Goal: Task Accomplishment & Management: Complete application form

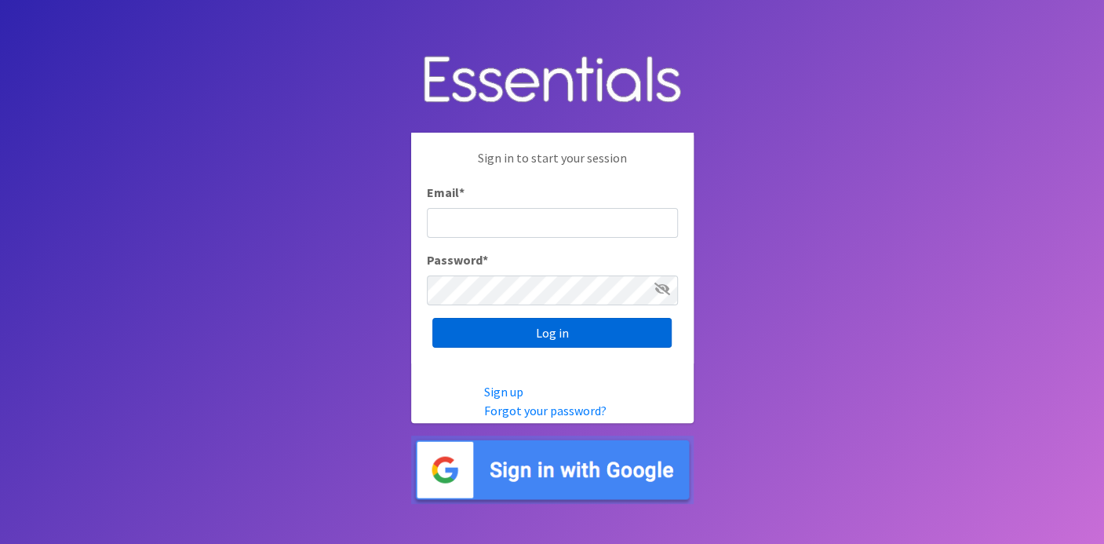
type input "deb@villagediaperbank.org"
click at [516, 337] on input "Log in" at bounding box center [551, 333] width 239 height 30
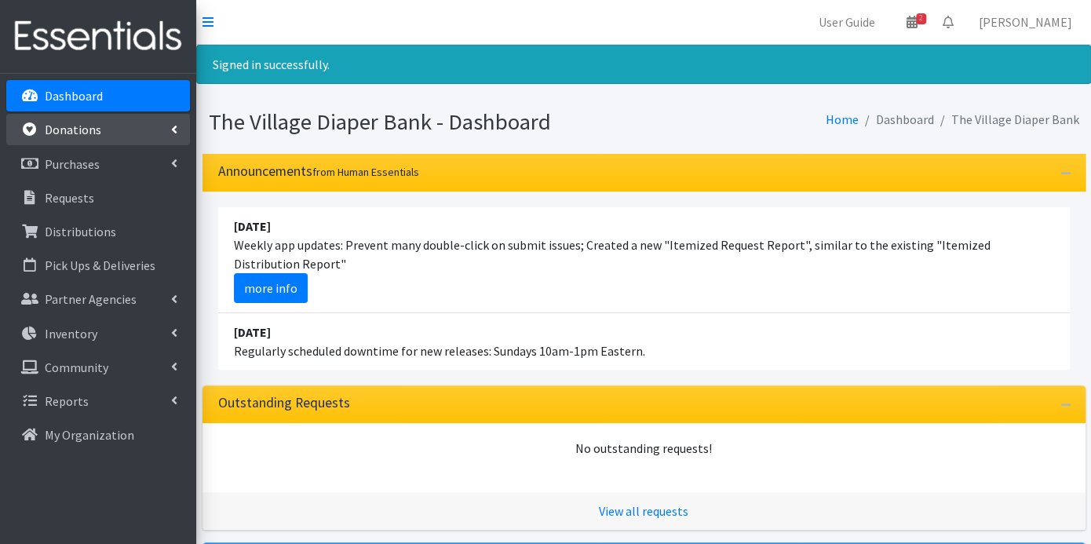
click at [98, 123] on p "Donations" at bounding box center [73, 130] width 57 height 16
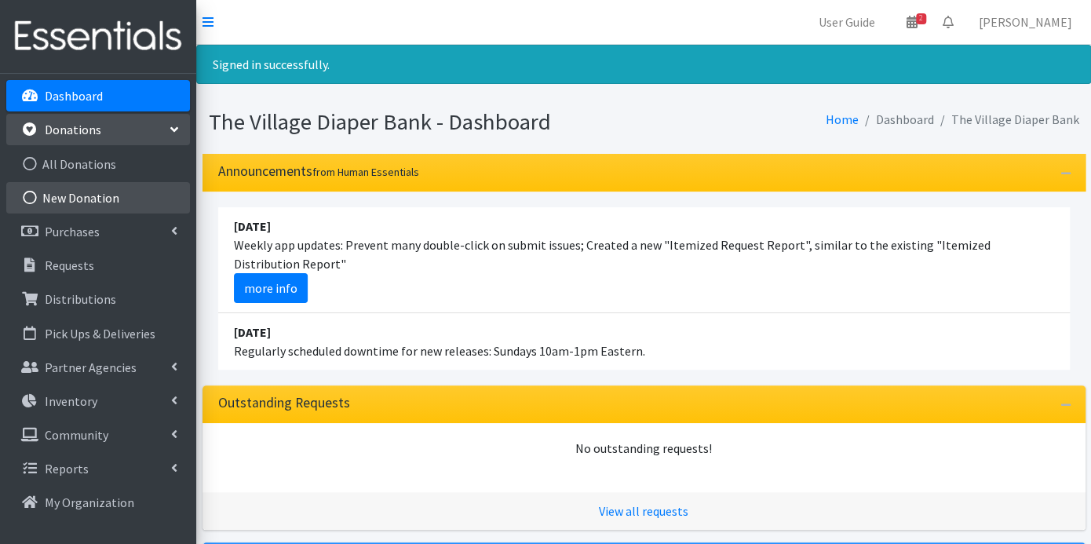
click at [98, 191] on link "New Donation" at bounding box center [98, 197] width 184 height 31
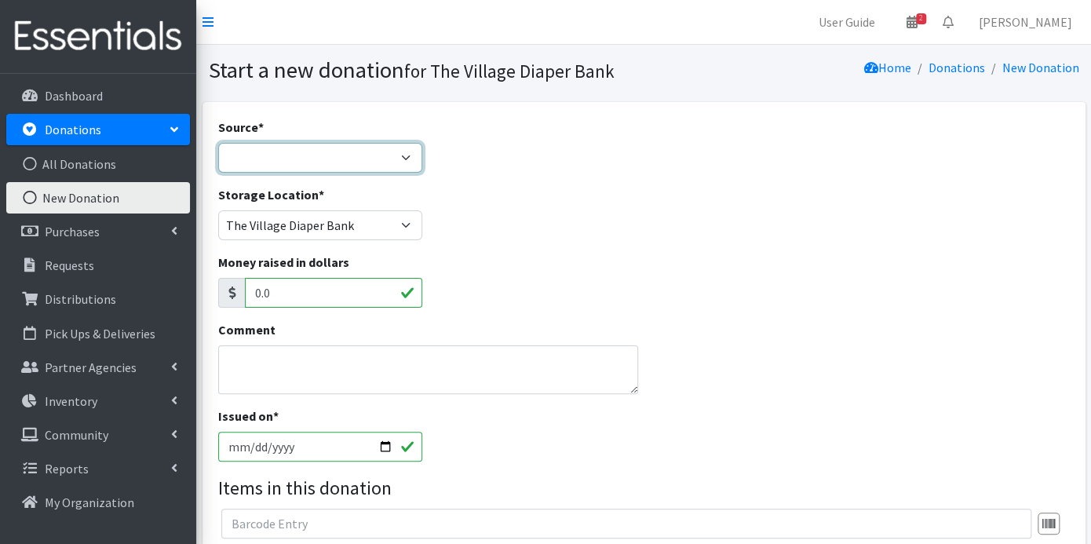
click at [408, 157] on select "Product Drive Manufacturer Donation Site Misc. Donation" at bounding box center [320, 158] width 204 height 30
select select "Donation Site"
click at [218, 143] on select "Product Drive Manufacturer Donation Site Misc. Donation" at bounding box center [320, 158] width 204 height 30
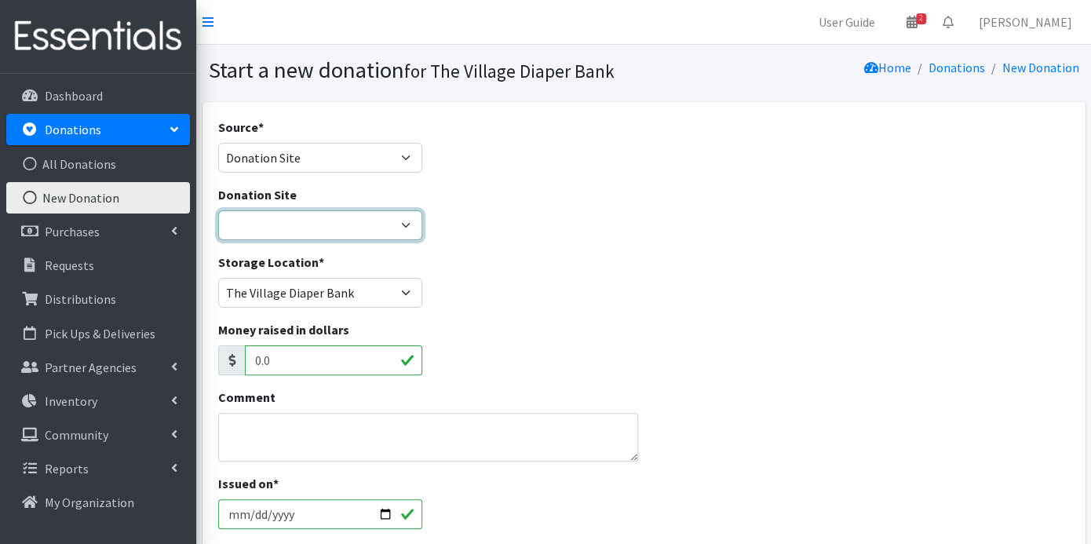
click at [399, 221] on select "The Village Diaper Bank" at bounding box center [320, 225] width 204 height 30
select select "866"
click at [218, 210] on select "The Village Diaper Bank" at bounding box center [320, 225] width 204 height 30
click at [323, 431] on textarea "Comment" at bounding box center [428, 437] width 420 height 49
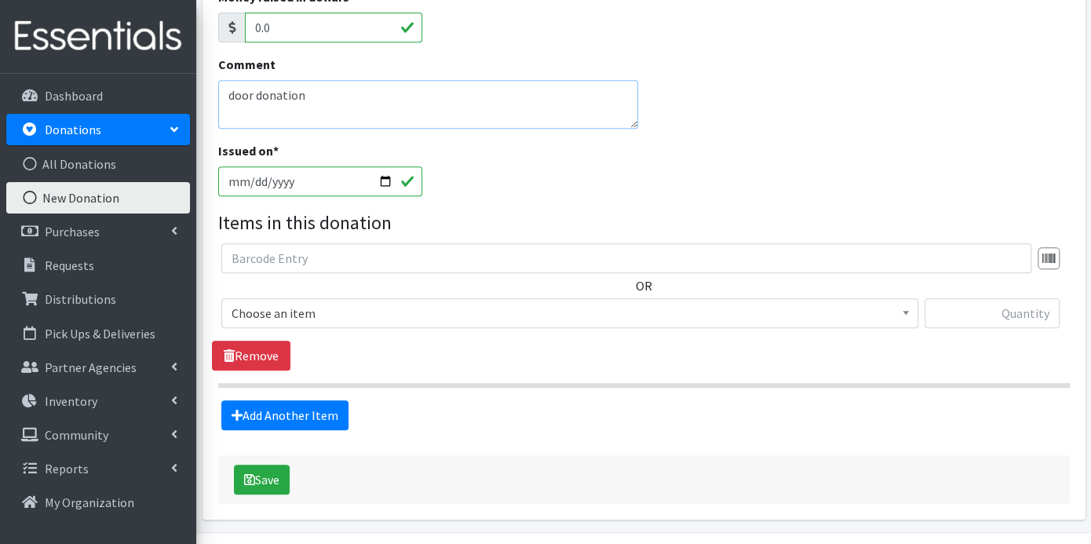
scroll to position [348, 0]
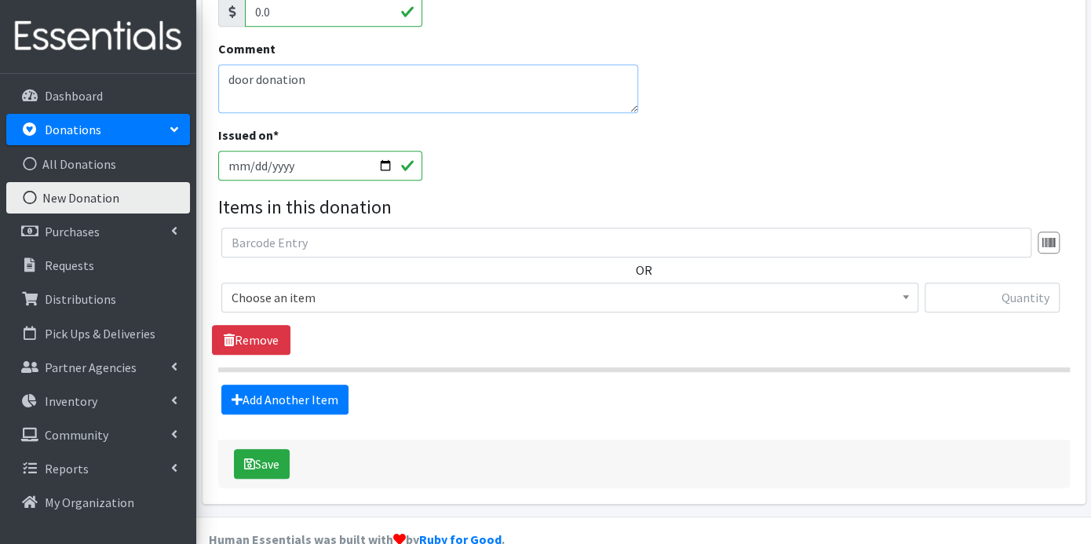
type textarea "door donation"
click at [256, 166] on input "2025-08-25" at bounding box center [320, 166] width 204 height 30
type input "2025-08-10"
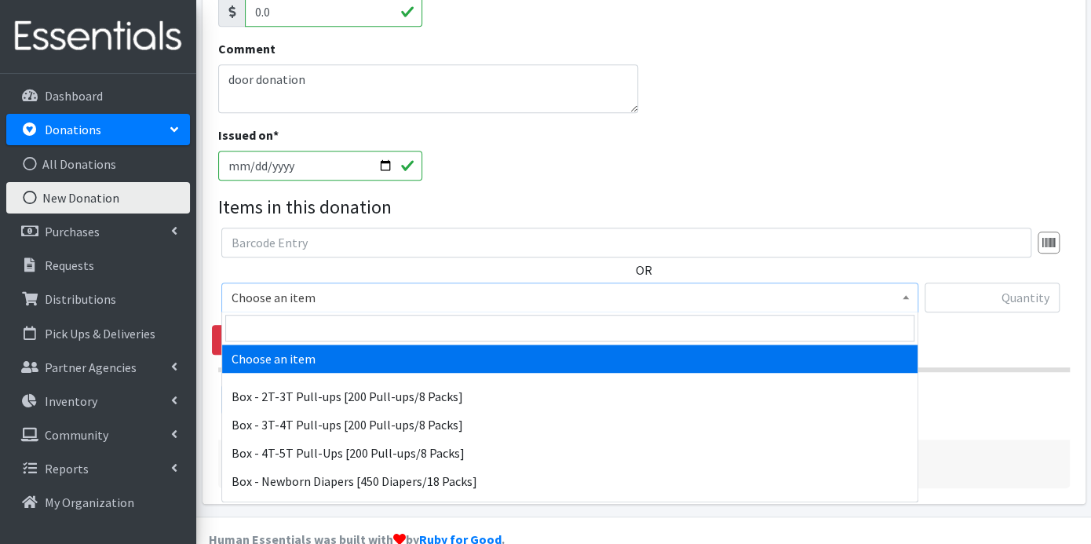
click at [910, 294] on span at bounding box center [906, 295] width 16 height 24
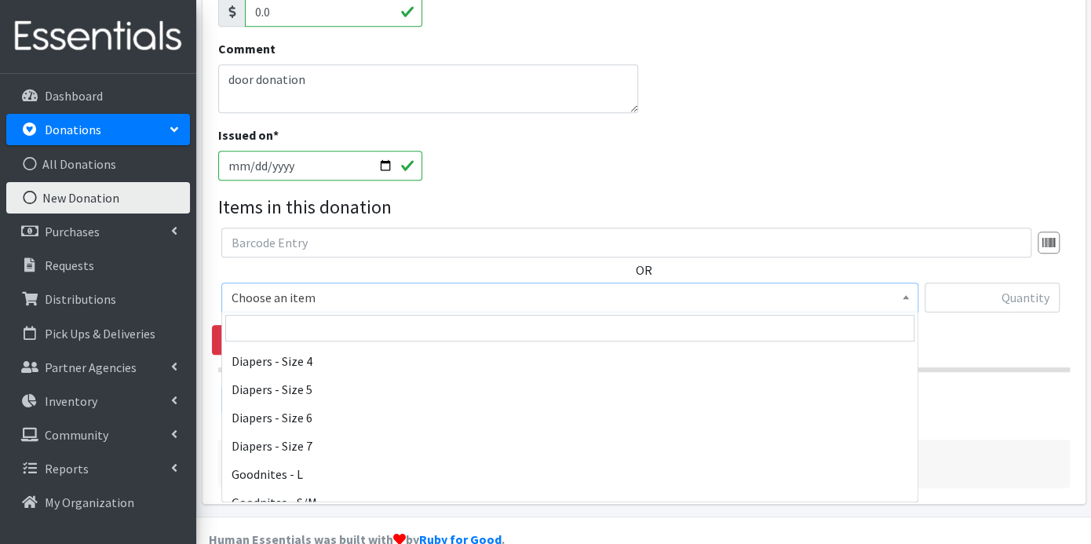
scroll to position [523, 0]
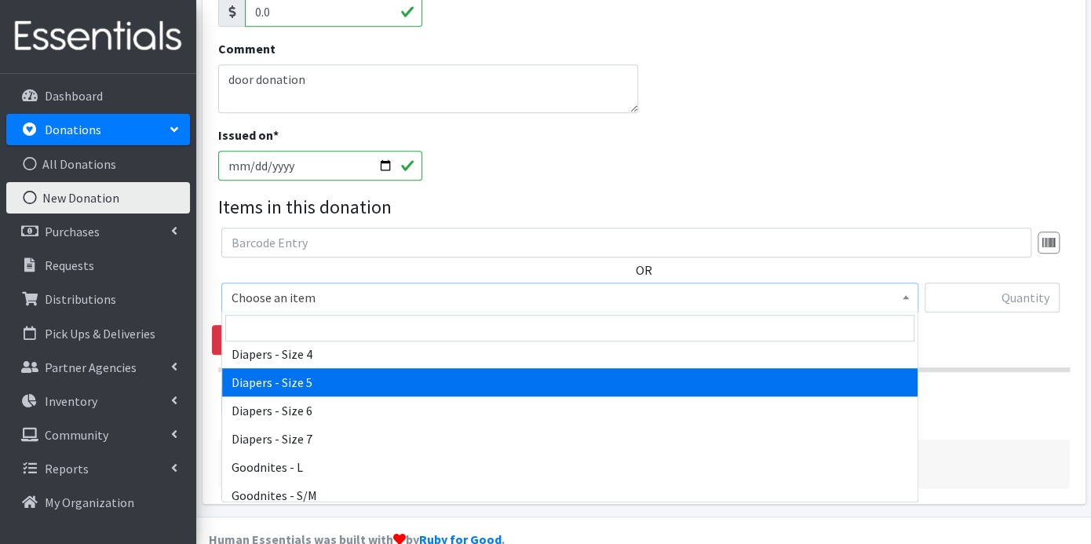
select select "9802"
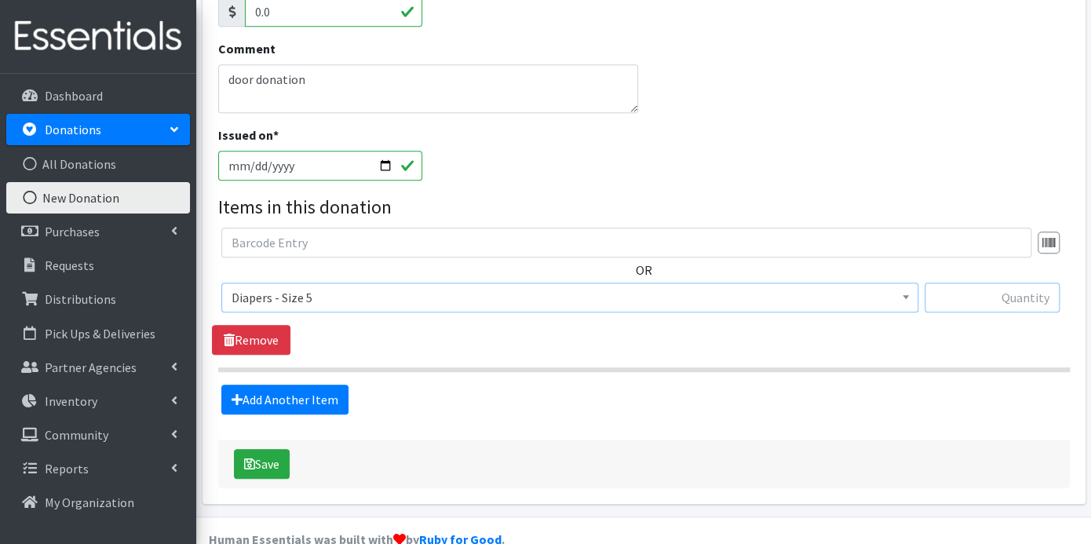
click at [949, 288] on input "text" at bounding box center [991, 298] width 135 height 30
type input "200"
click at [302, 397] on link "Add Another Item" at bounding box center [284, 400] width 127 height 30
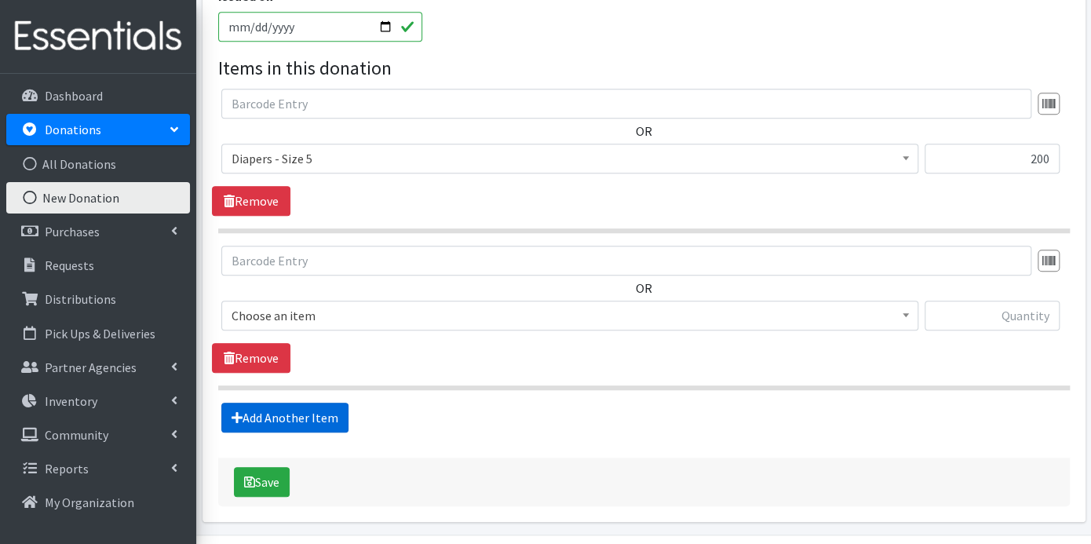
scroll to position [534, 0]
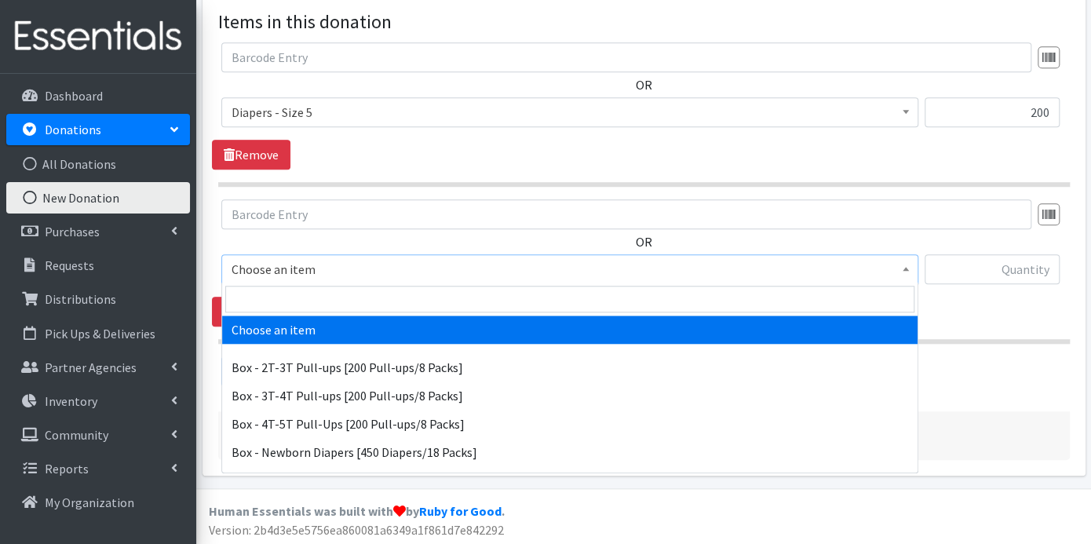
click at [902, 267] on b at bounding box center [905, 269] width 6 height 4
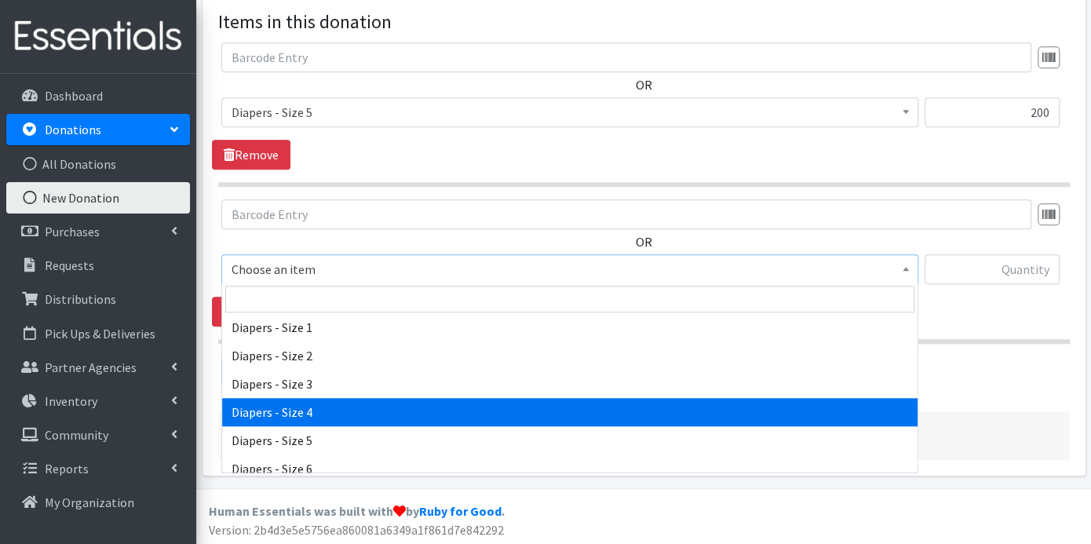
scroll to position [523, 0]
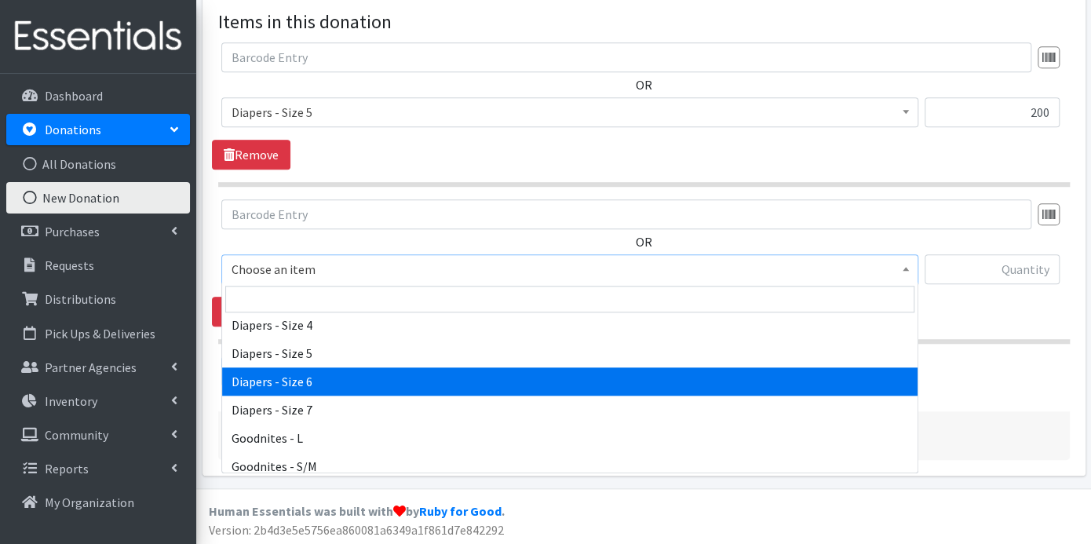
select select "9800"
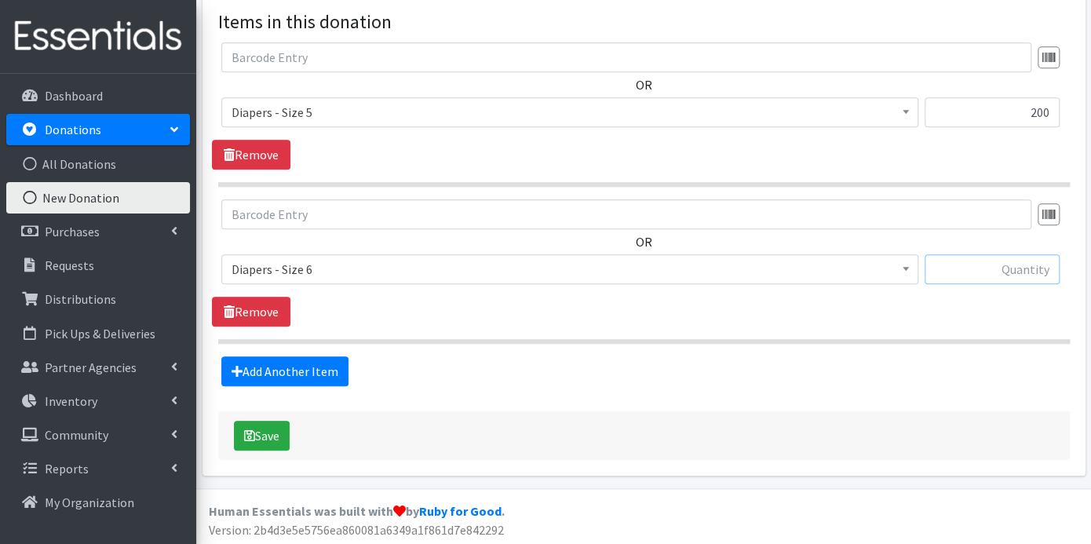
click at [986, 261] on input "text" at bounding box center [991, 269] width 135 height 30
type input "100"
click at [312, 373] on link "Add Another Item" at bounding box center [284, 371] width 127 height 30
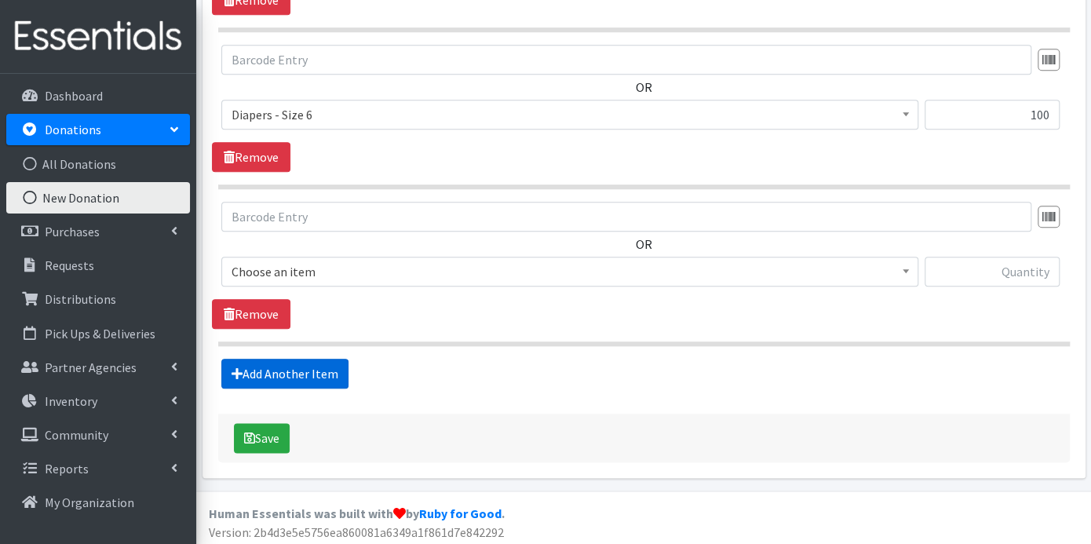
scroll to position [689, 0]
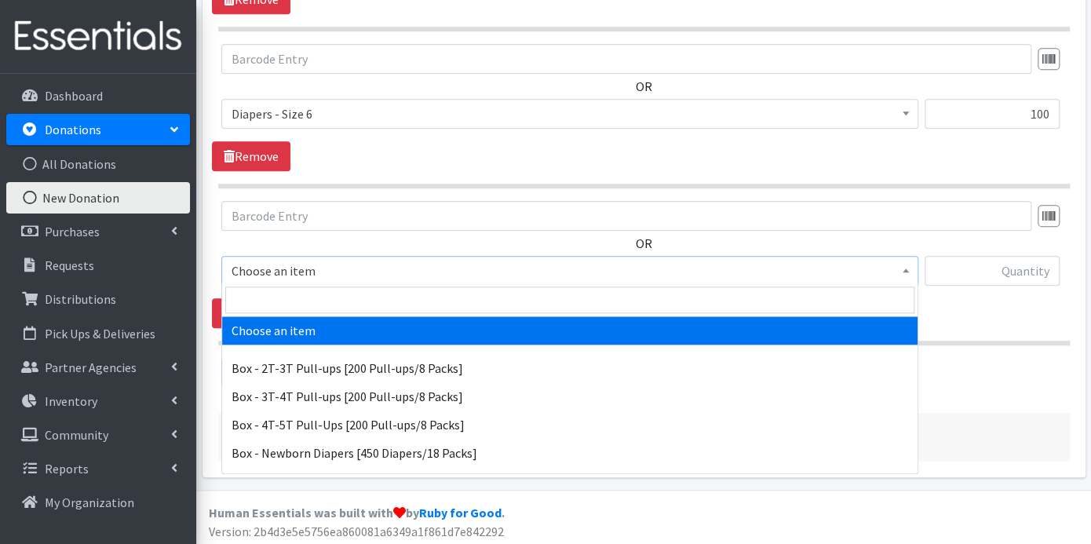
click at [906, 258] on span at bounding box center [906, 269] width 16 height 24
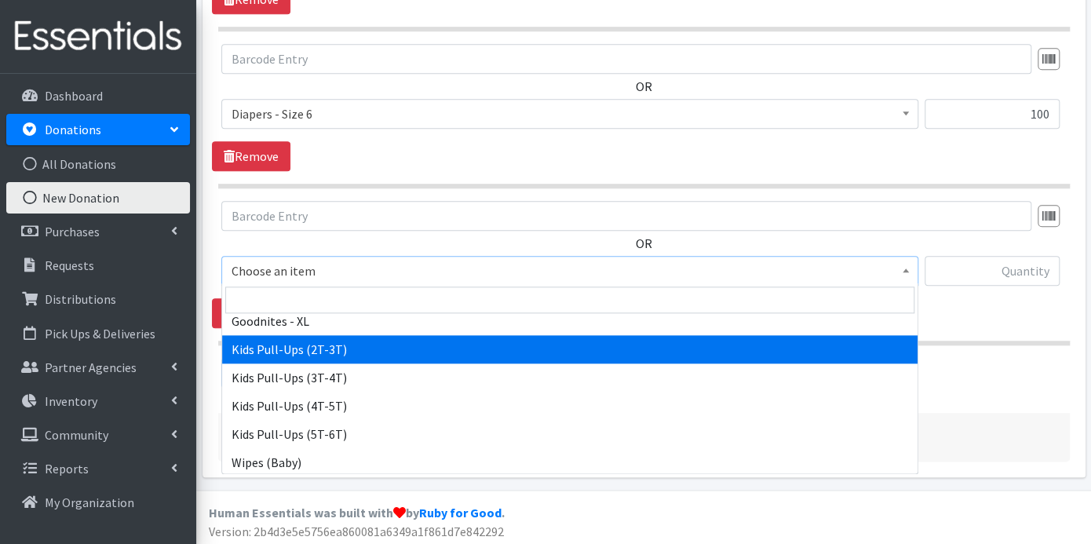
scroll to position [699, 0]
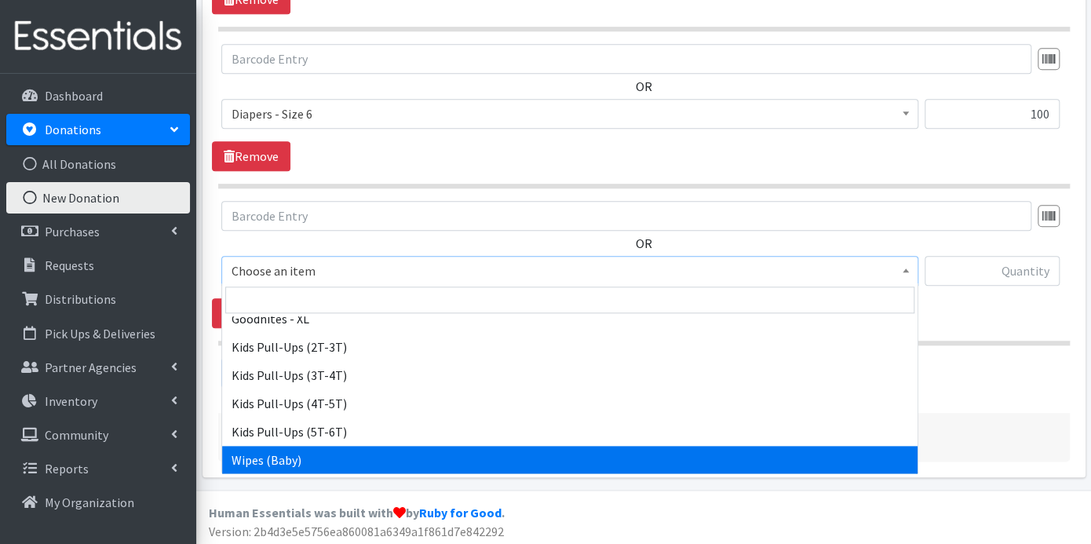
select select "9774"
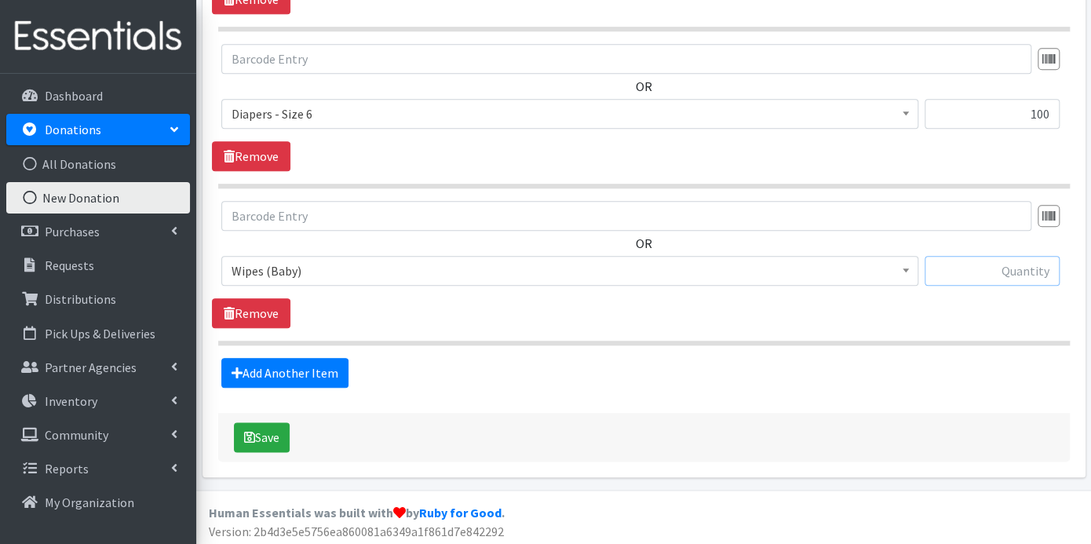
click at [957, 271] on input "text" at bounding box center [991, 271] width 135 height 30
type input "6"
click at [273, 432] on button "Save" at bounding box center [262, 437] width 56 height 30
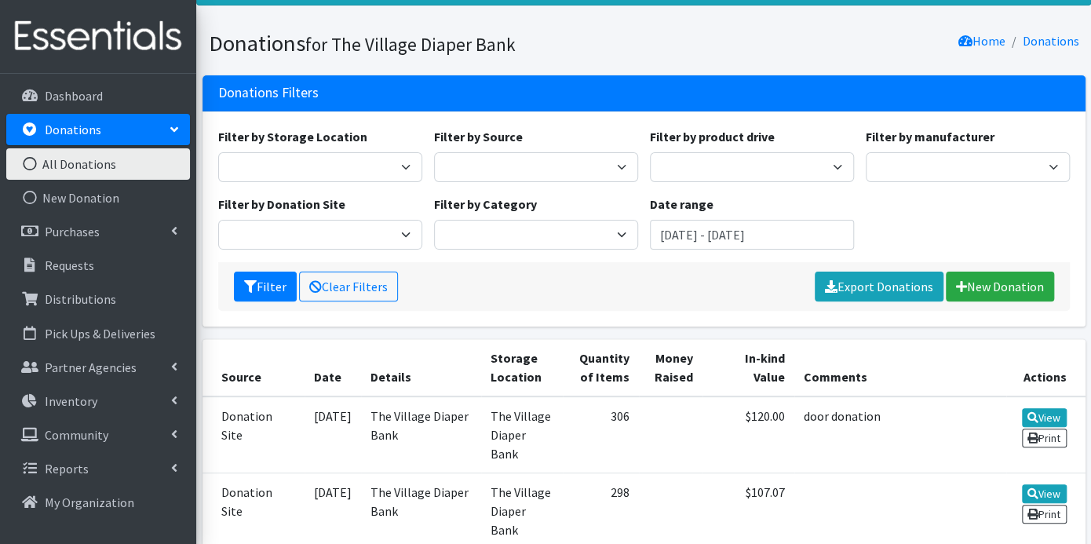
scroll to position [261, 0]
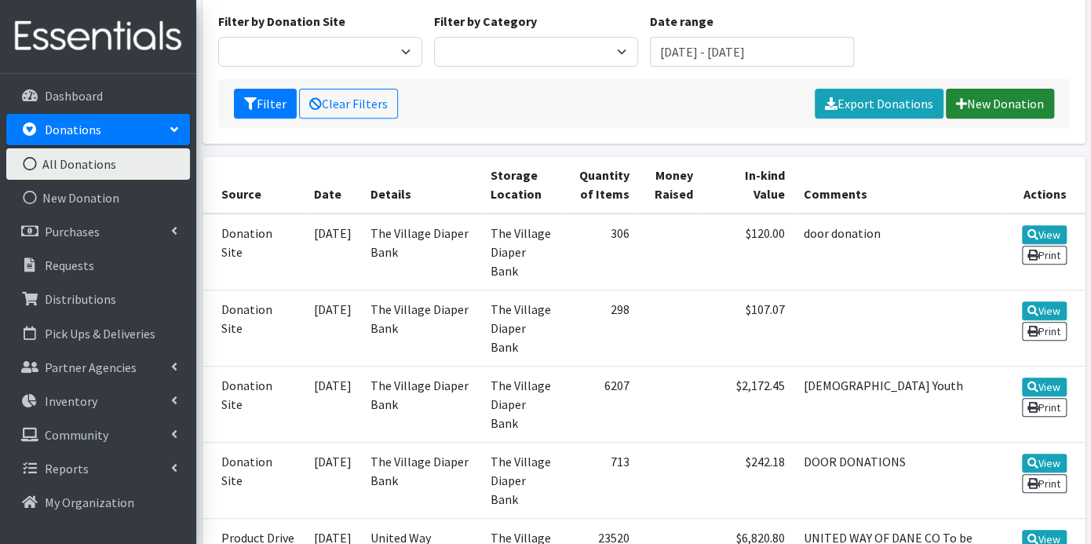
click at [1008, 93] on link "New Donation" at bounding box center [1000, 104] width 108 height 30
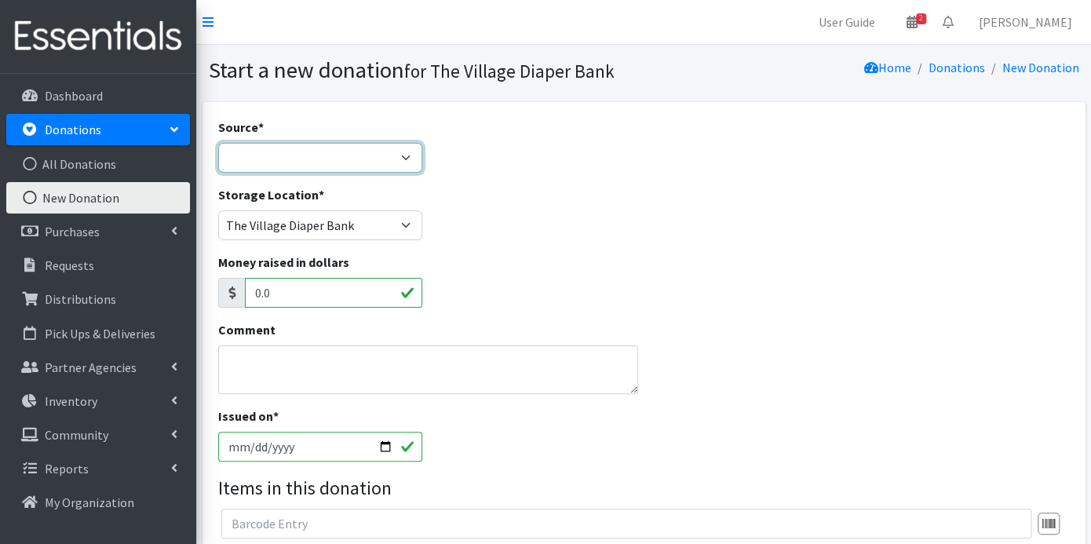
click at [408, 149] on select "Product Drive Manufacturer Donation Site Misc. Donation" at bounding box center [320, 158] width 204 height 30
select select "Donation Site"
click at [218, 143] on select "Product Drive Manufacturer Donation Site Misc. Donation" at bounding box center [320, 158] width 204 height 30
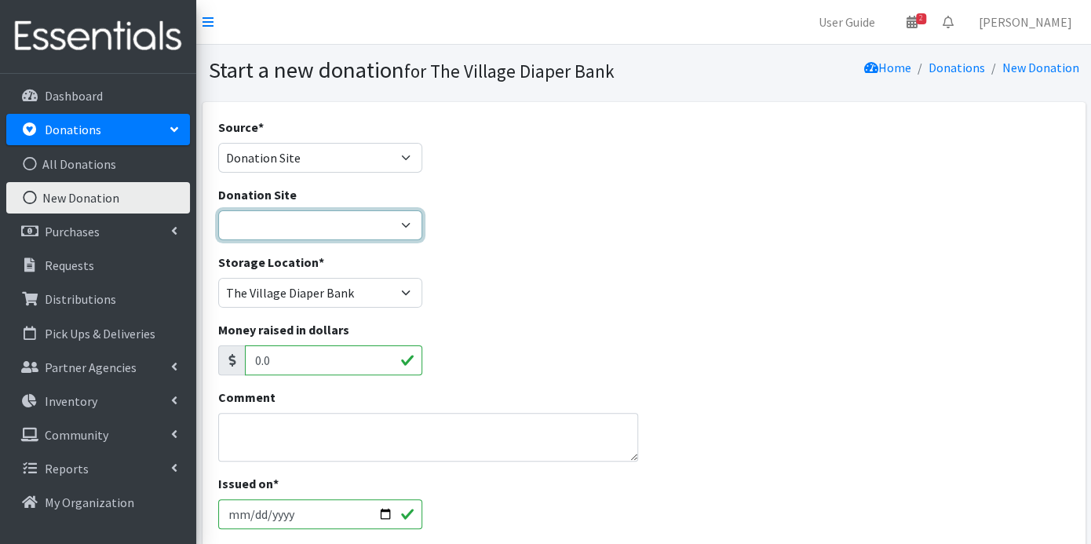
click at [394, 223] on select "The Village Diaper Bank" at bounding box center [320, 225] width 204 height 30
select select "866"
click at [218, 210] on select "The Village Diaper Bank" at bounding box center [320, 225] width 204 height 30
click at [315, 427] on textarea "Comment" at bounding box center [428, 437] width 420 height 49
click at [307, 429] on textarea "Comment" at bounding box center [428, 437] width 420 height 49
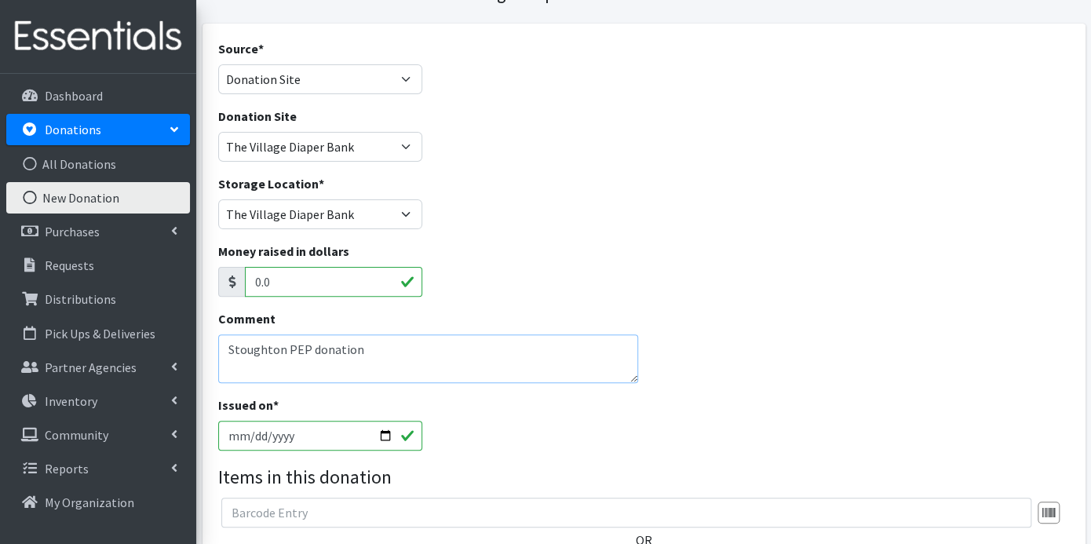
scroll to position [261, 0]
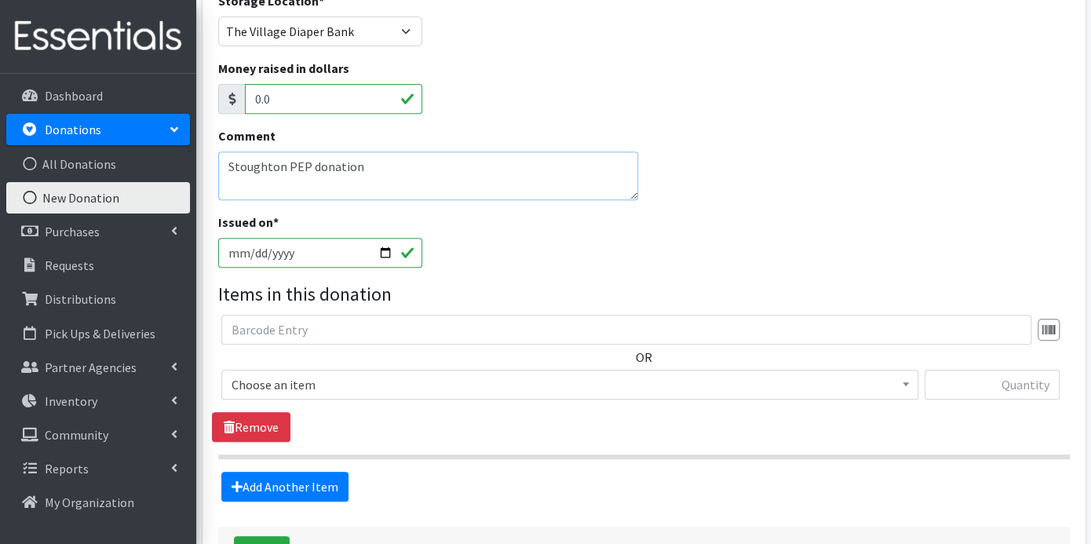
type textarea "Stoughton PEP donation"
click at [255, 250] on input "2025-08-25" at bounding box center [320, 253] width 204 height 30
type input "2025-08-22"
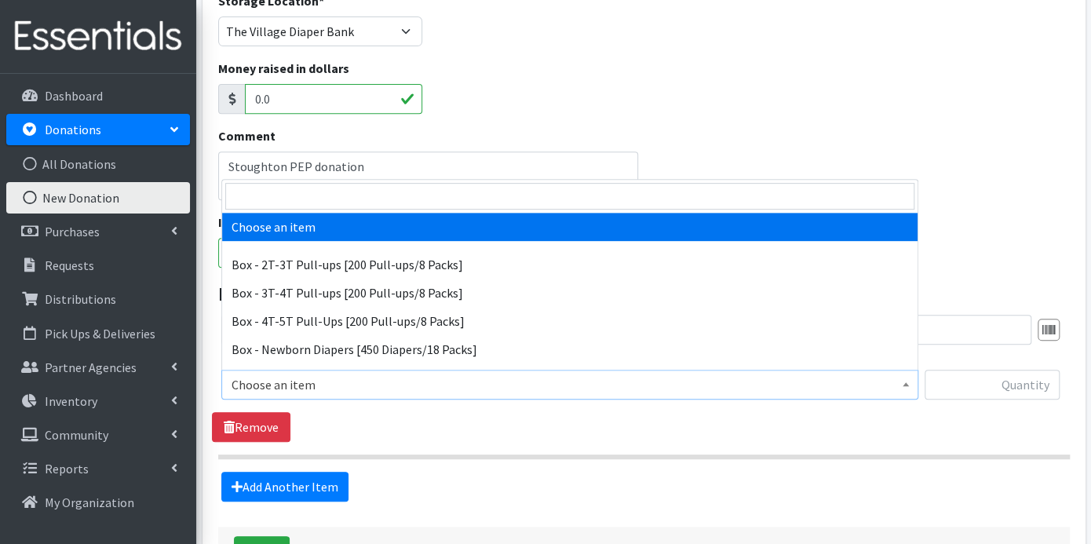
click at [910, 379] on span at bounding box center [906, 382] width 16 height 24
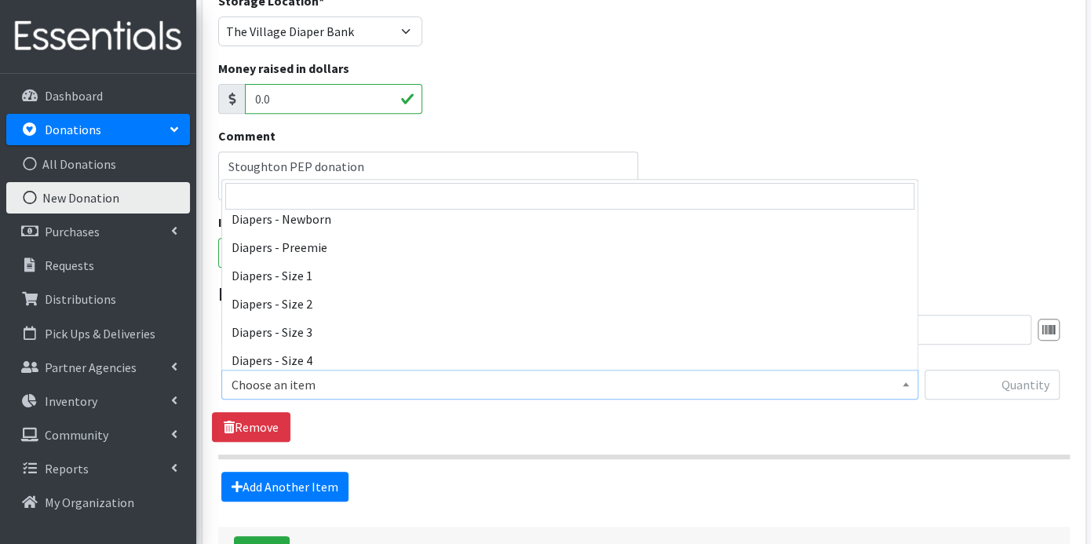
scroll to position [348, 0]
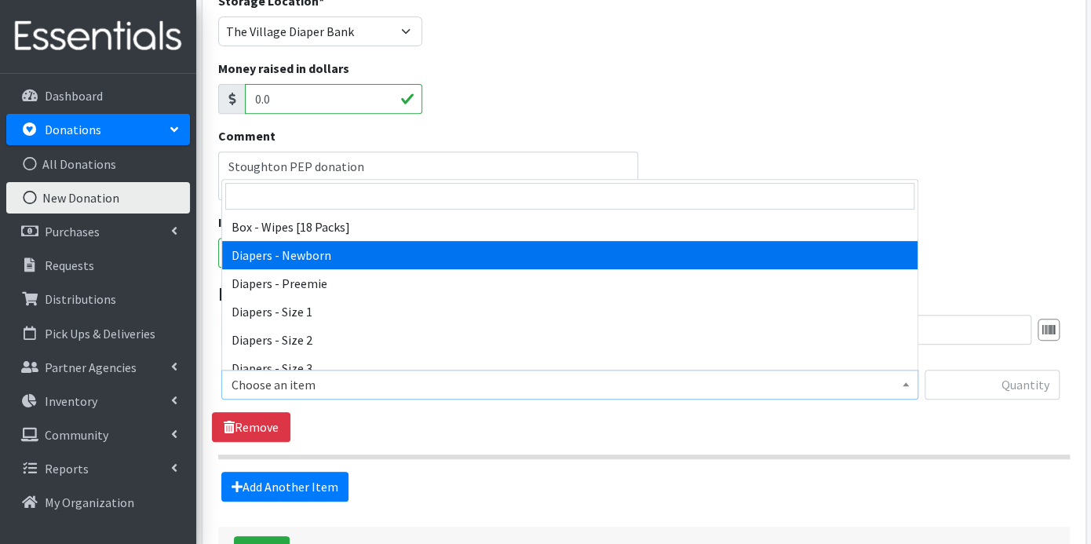
select select "9795"
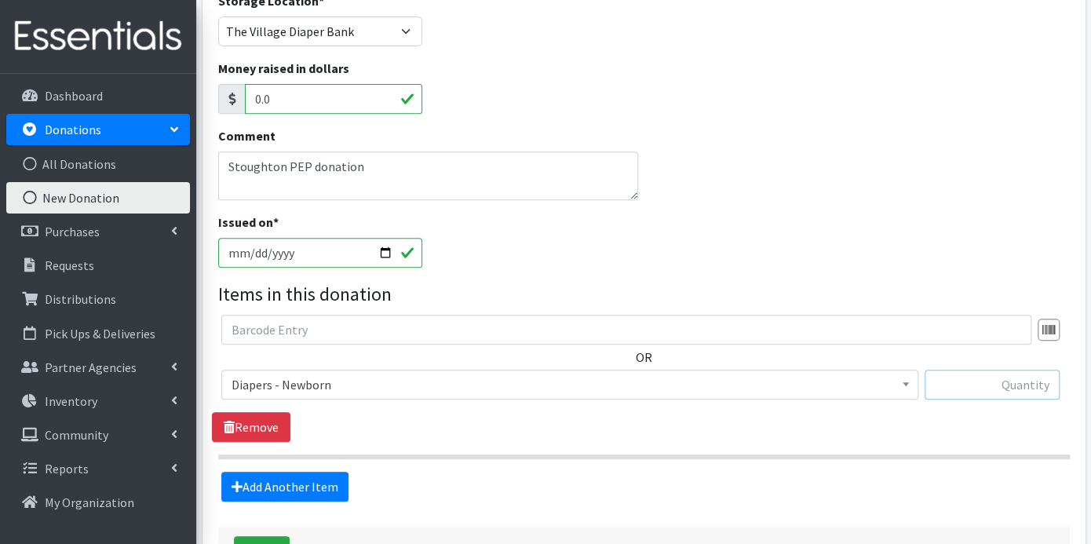
click at [975, 388] on input "text" at bounding box center [991, 385] width 135 height 30
type input "118"
click at [280, 476] on link "Add Another Item" at bounding box center [284, 487] width 127 height 30
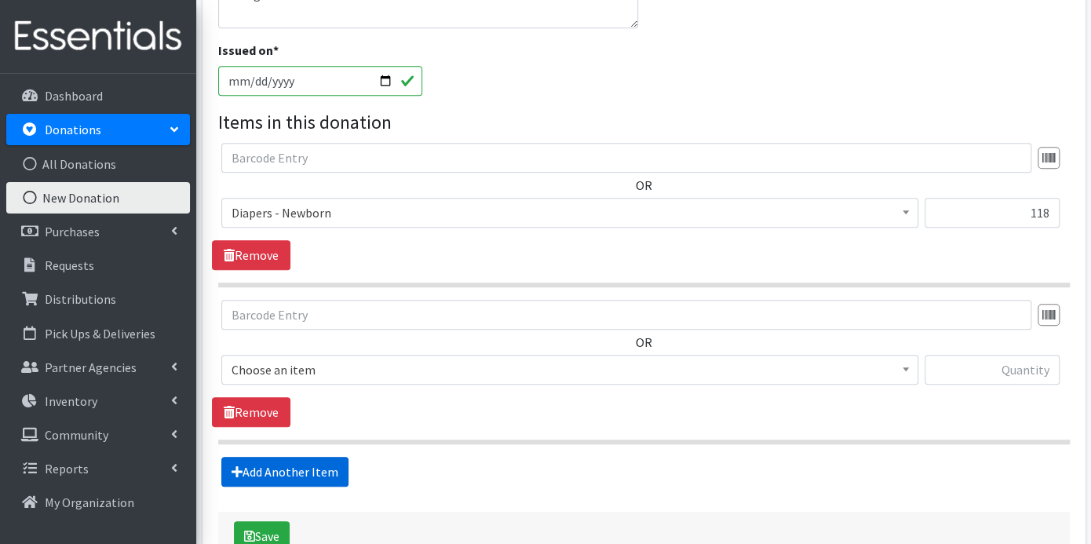
scroll to position [534, 0]
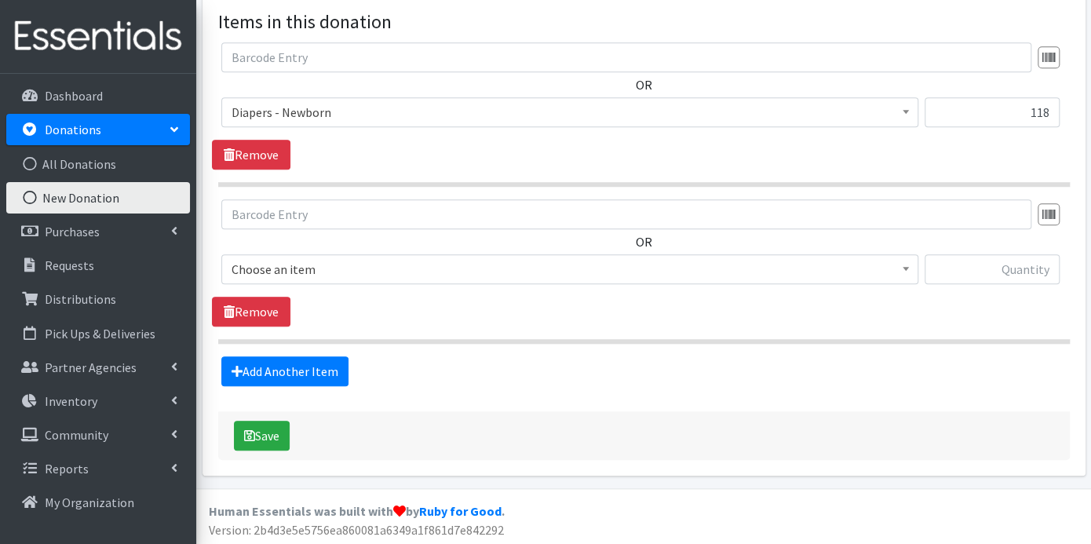
click at [895, 266] on span "Choose an item" at bounding box center [570, 269] width 676 height 22
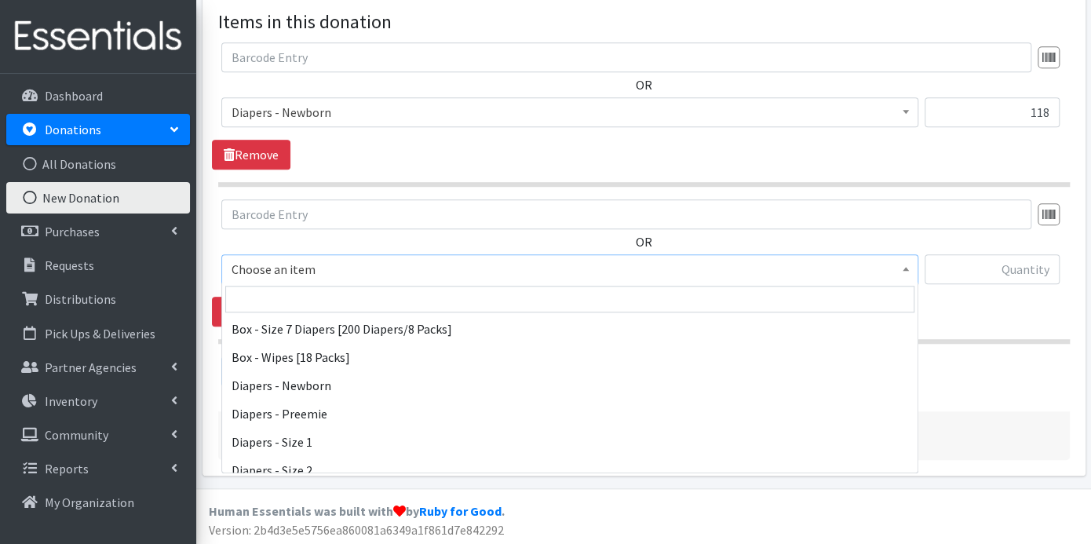
scroll to position [348, 0]
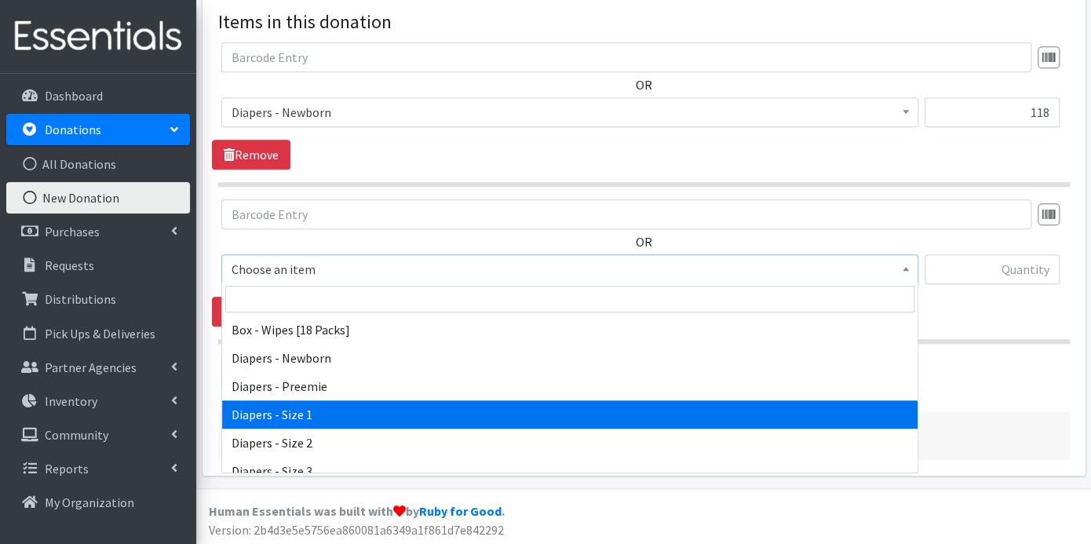
select select "9798"
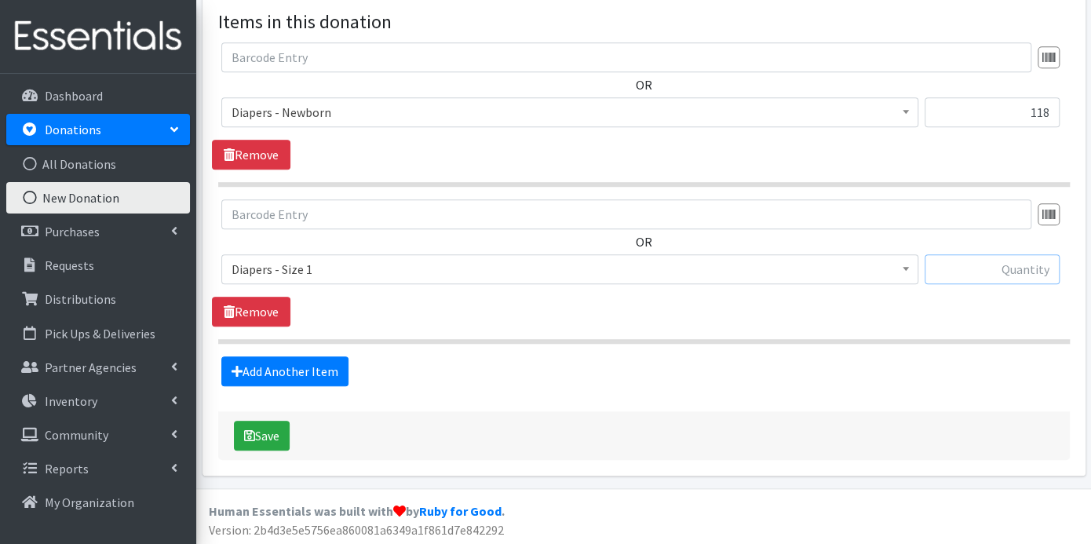
click at [968, 272] on input "text" at bounding box center [991, 269] width 135 height 30
type input "157"
click at [321, 370] on link "Add Another Item" at bounding box center [284, 371] width 127 height 30
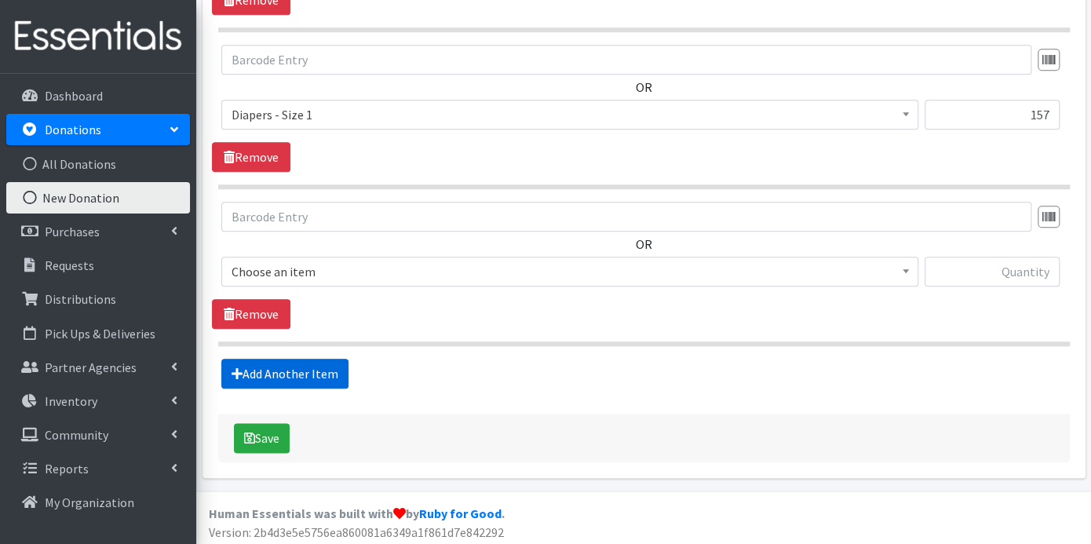
scroll to position [689, 0]
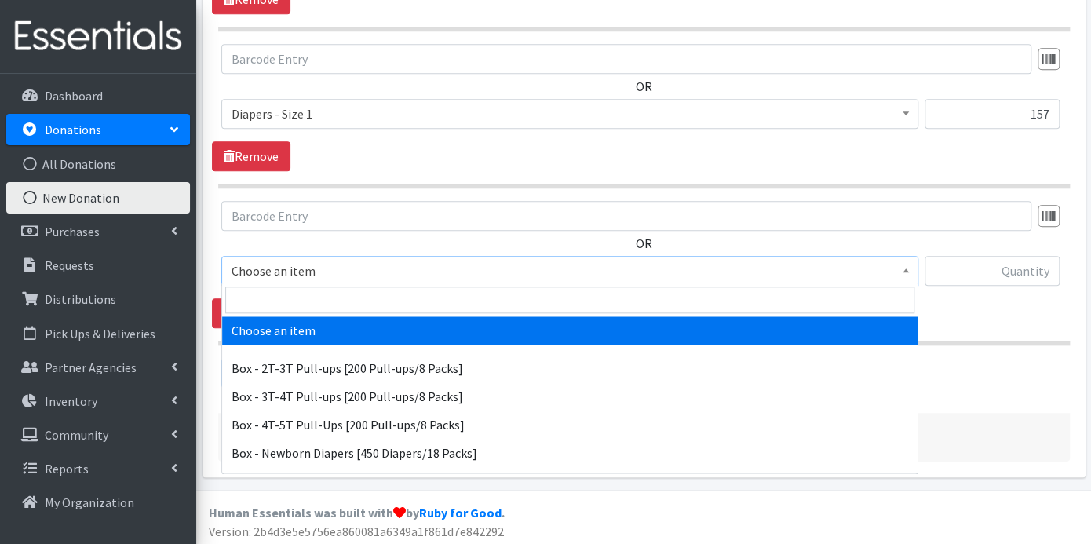
click at [908, 260] on span at bounding box center [906, 269] width 16 height 24
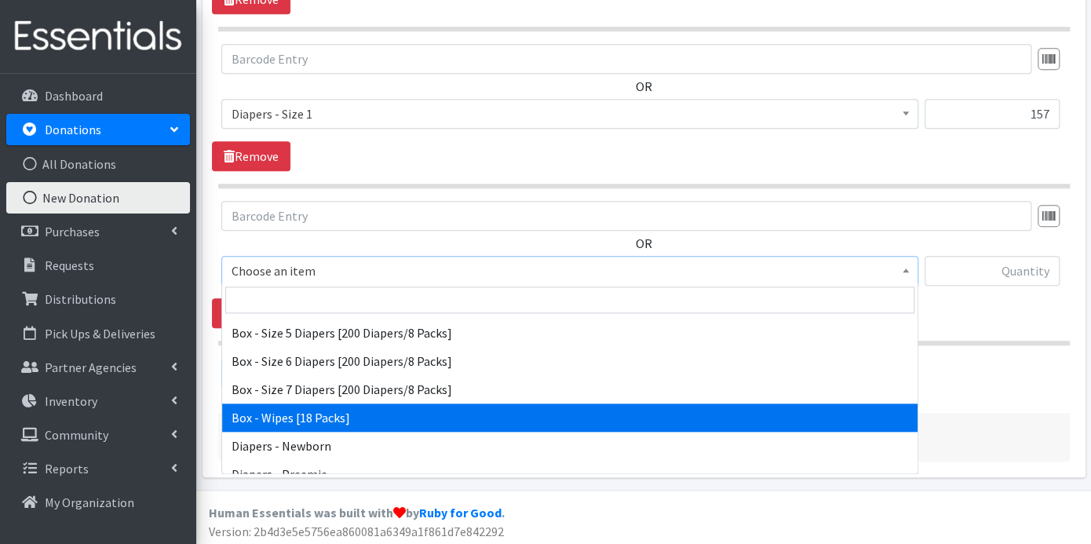
scroll to position [348, 0]
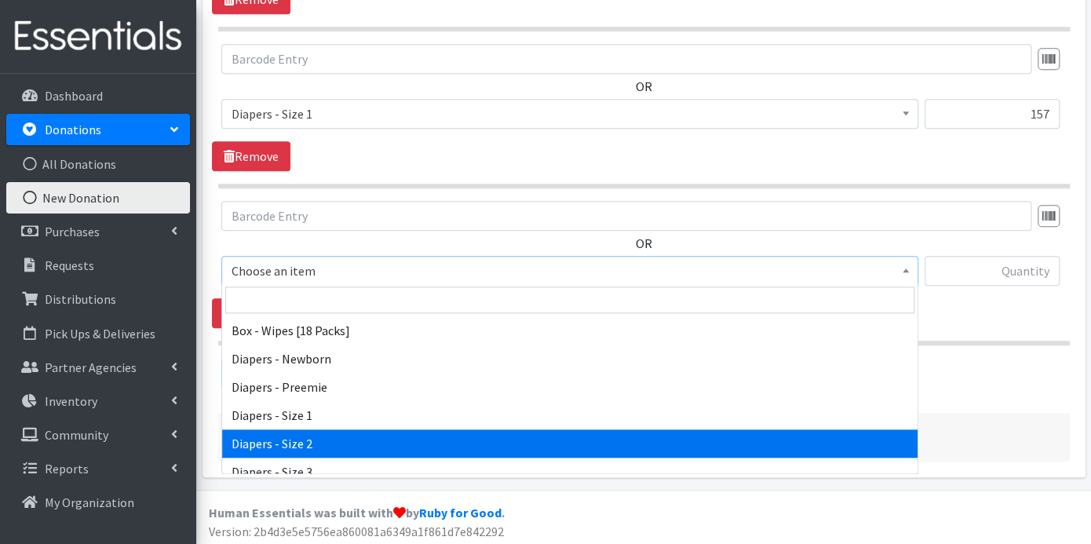
select select "9797"
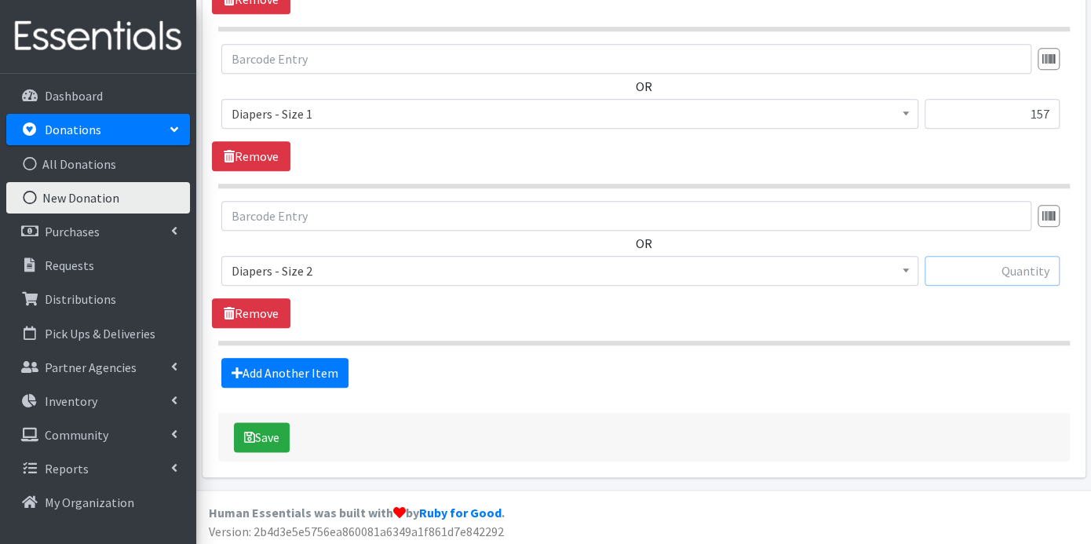
click at [992, 260] on input "text" at bounding box center [991, 271] width 135 height 30
type input "67"
click at [302, 372] on link "Add Another Item" at bounding box center [284, 373] width 127 height 30
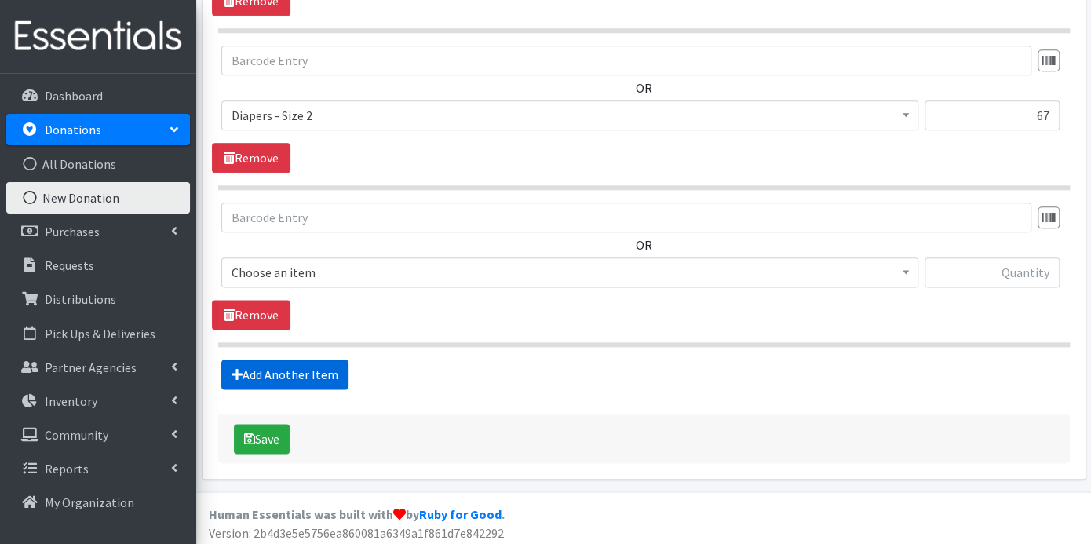
scroll to position [845, 0]
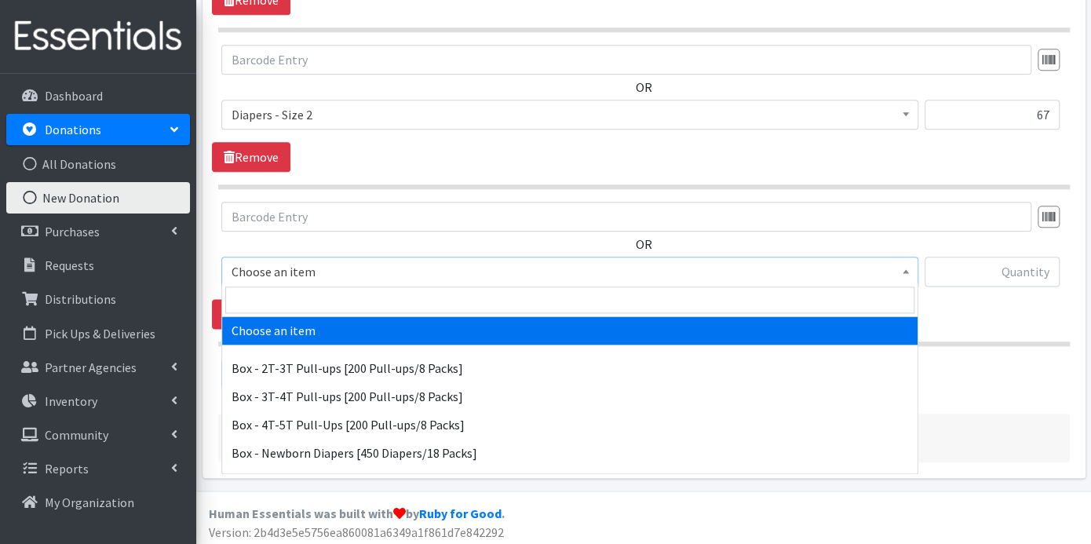
click at [902, 269] on b at bounding box center [905, 271] width 6 height 4
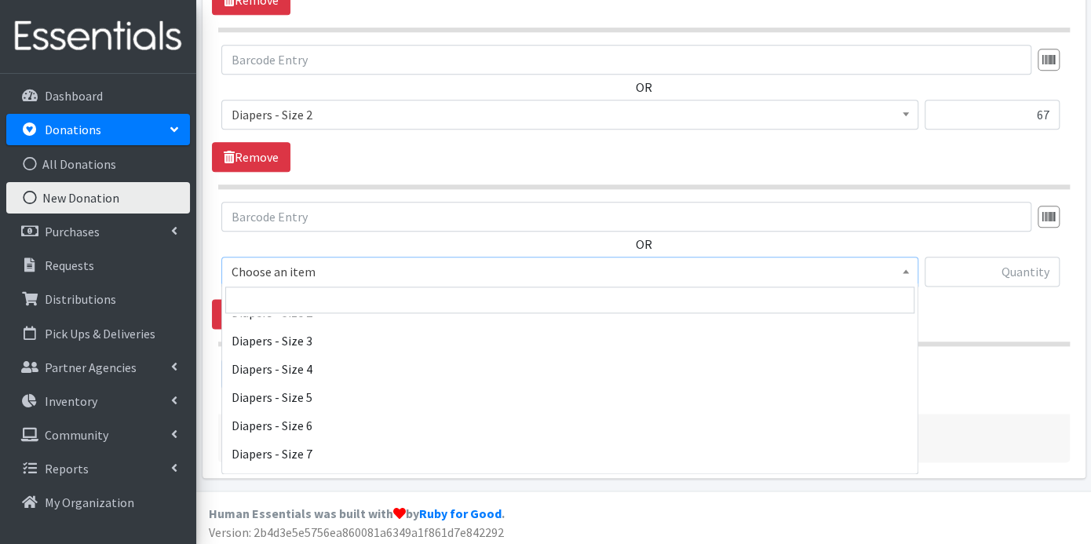
scroll to position [437, 0]
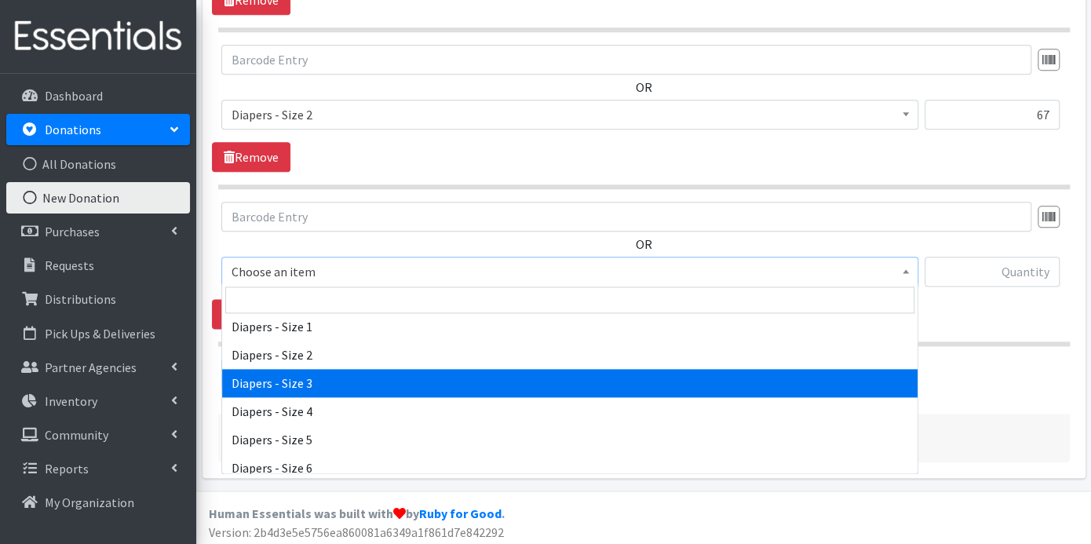
select select "9803"
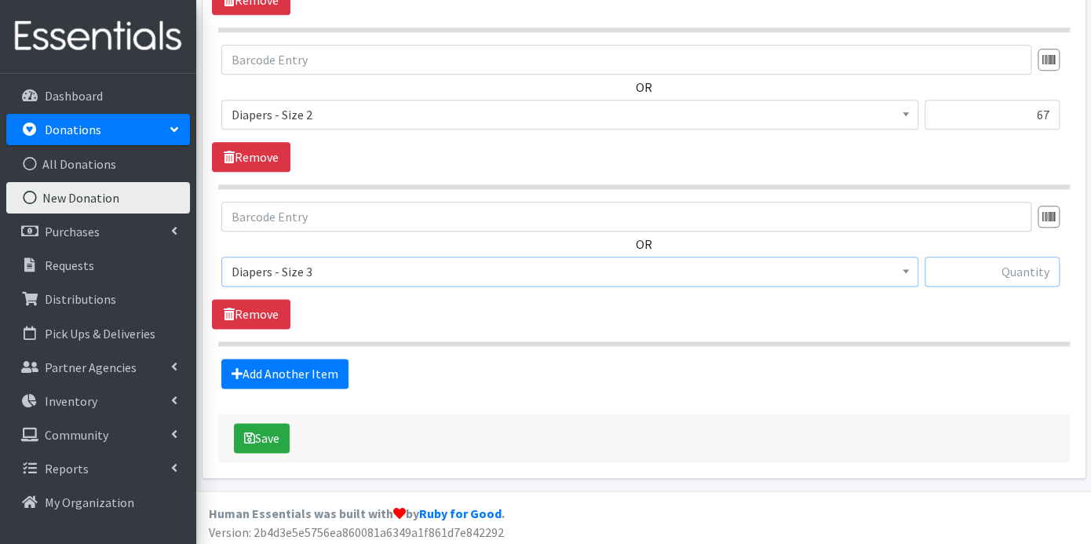
click at [1025, 265] on input "text" at bounding box center [991, 272] width 135 height 30
type input "300"
click at [279, 437] on button "Save" at bounding box center [262, 438] width 56 height 30
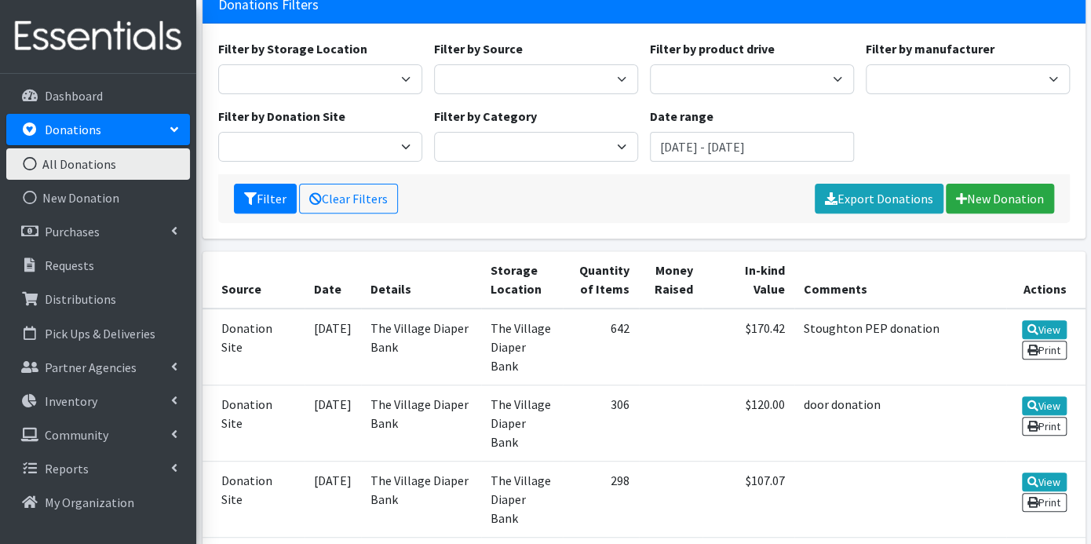
scroll to position [174, 0]
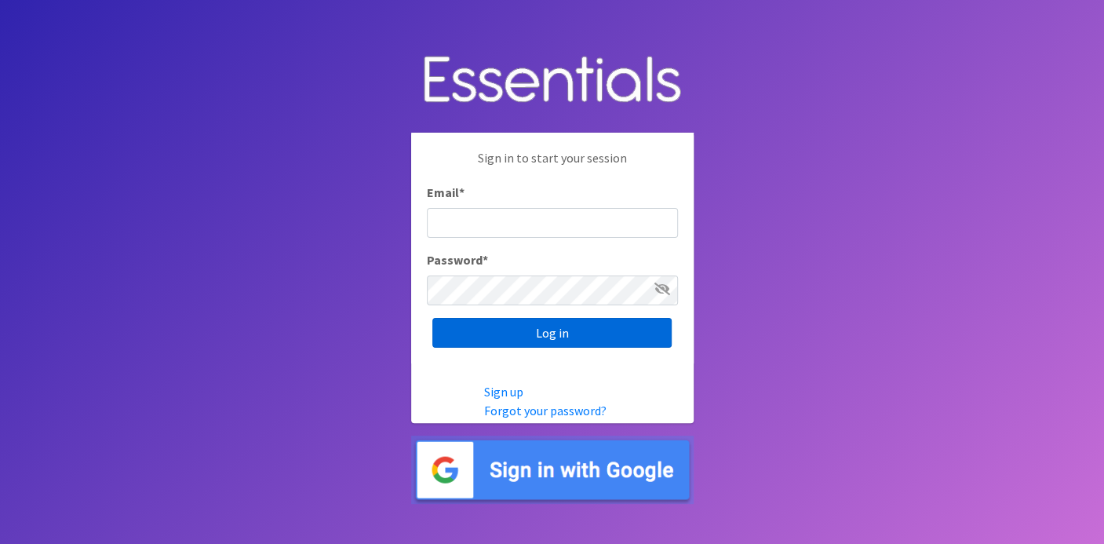
type input "[EMAIL_ADDRESS][DOMAIN_NAME]"
click at [618, 335] on input "Log in" at bounding box center [551, 333] width 239 height 30
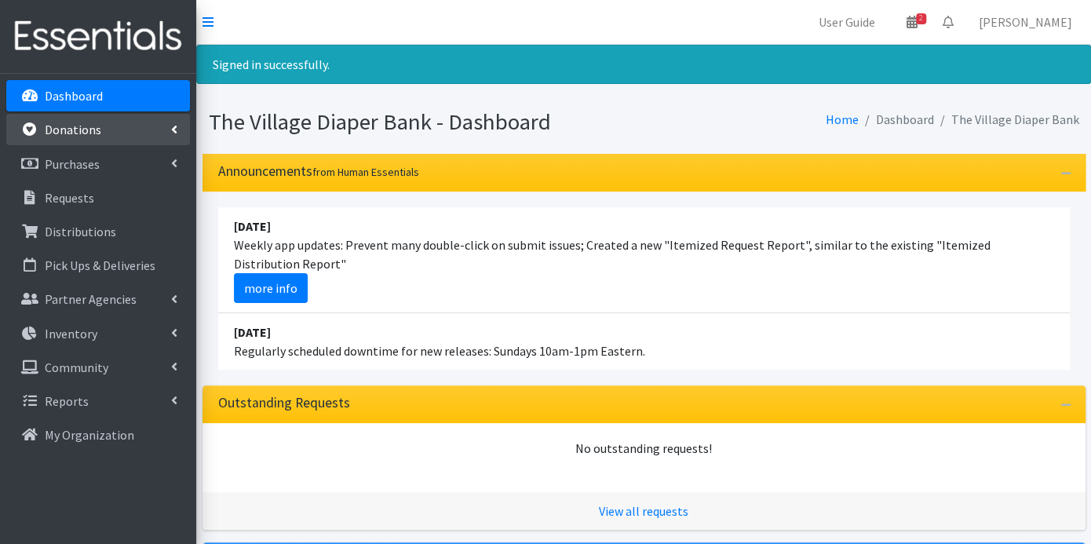
click at [60, 129] on p "Donations" at bounding box center [73, 130] width 57 height 16
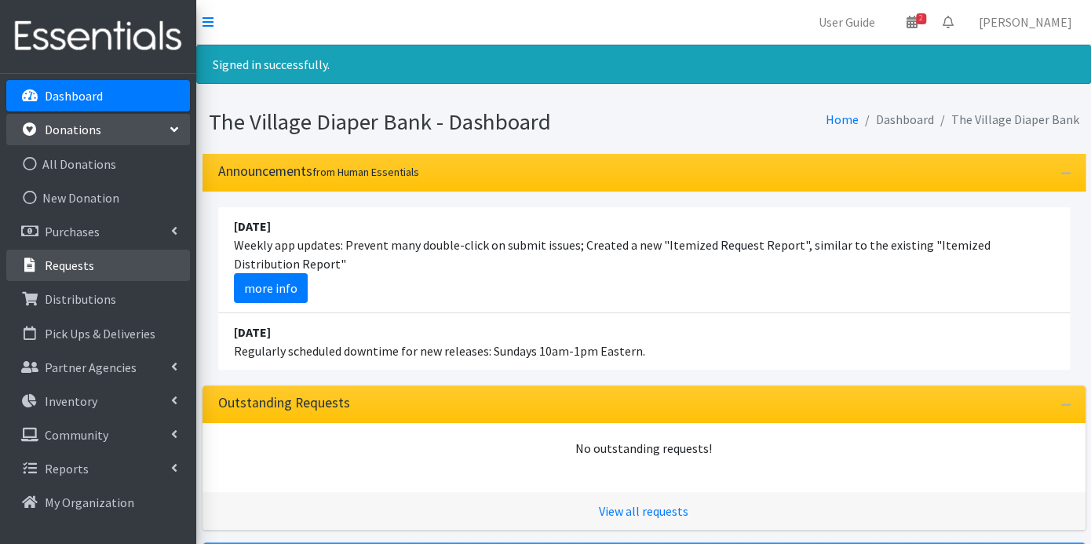
click at [80, 263] on p "Requests" at bounding box center [69, 265] width 49 height 16
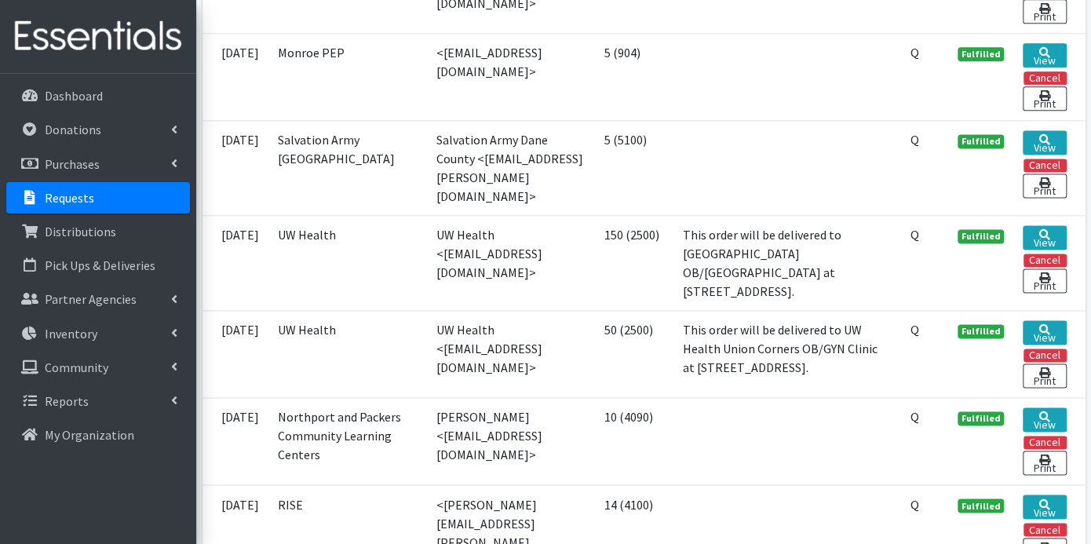
scroll to position [785, 0]
